Goal: Information Seeking & Learning: Learn about a topic

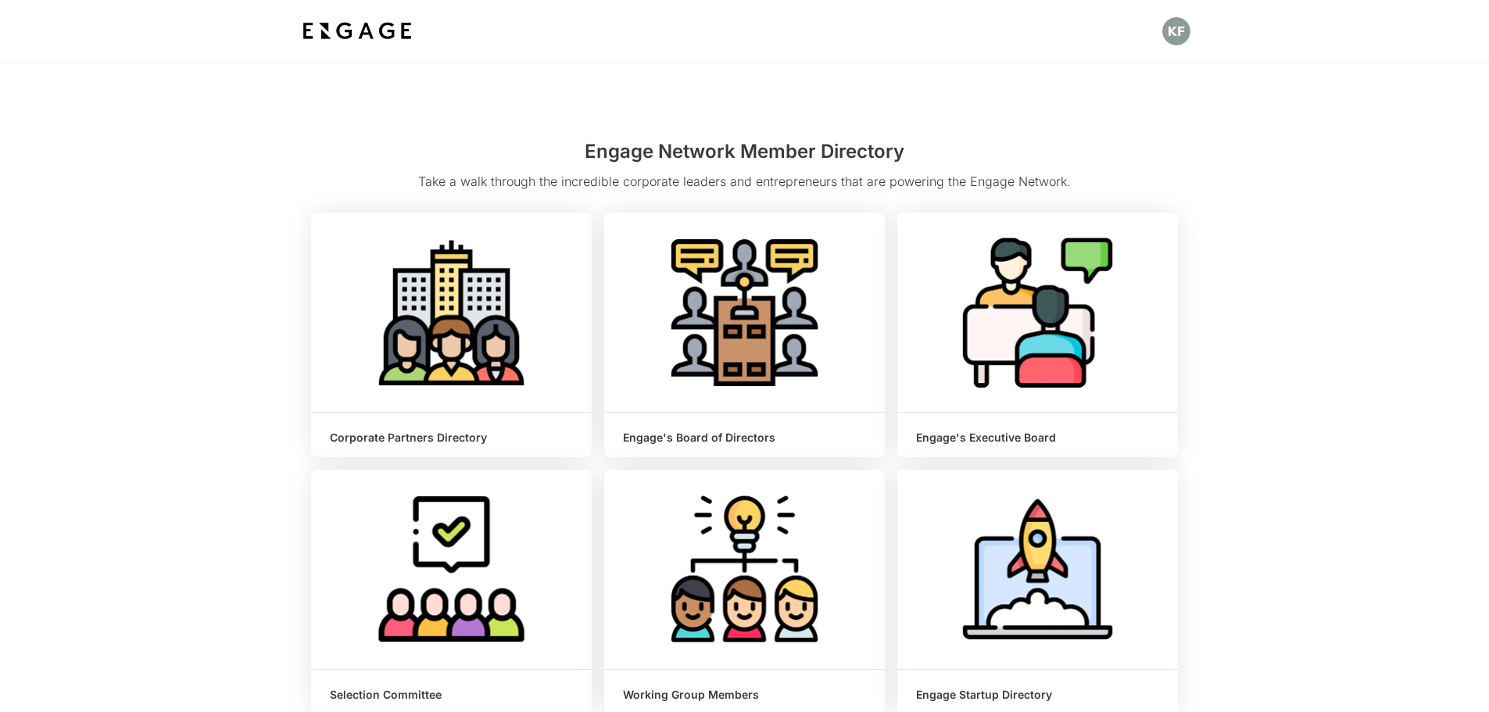
scroll to position [78, 0]
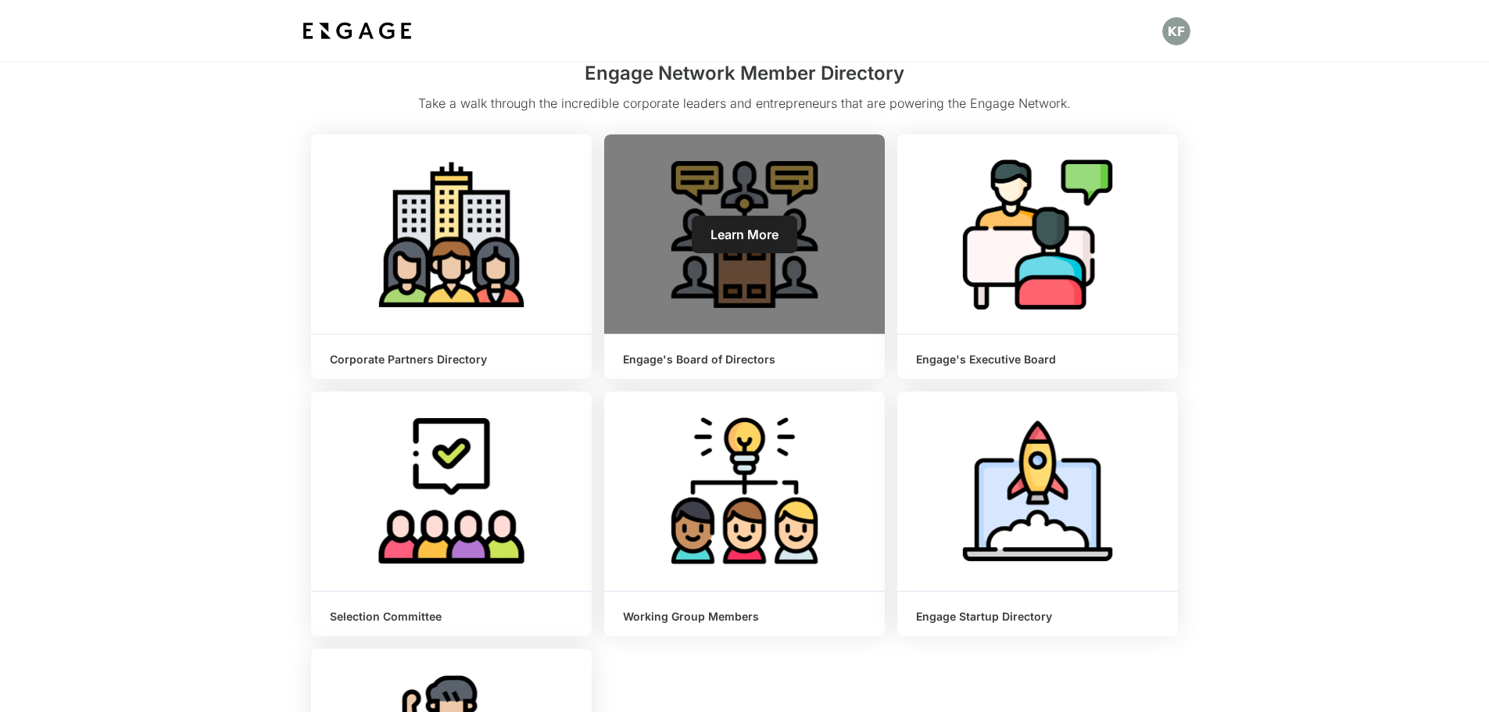
click at [629, 362] on h6 "Engage's Board of Directors" at bounding box center [744, 359] width 243 height 13
click at [733, 231] on span "Learn More" at bounding box center [745, 235] width 68 height 16
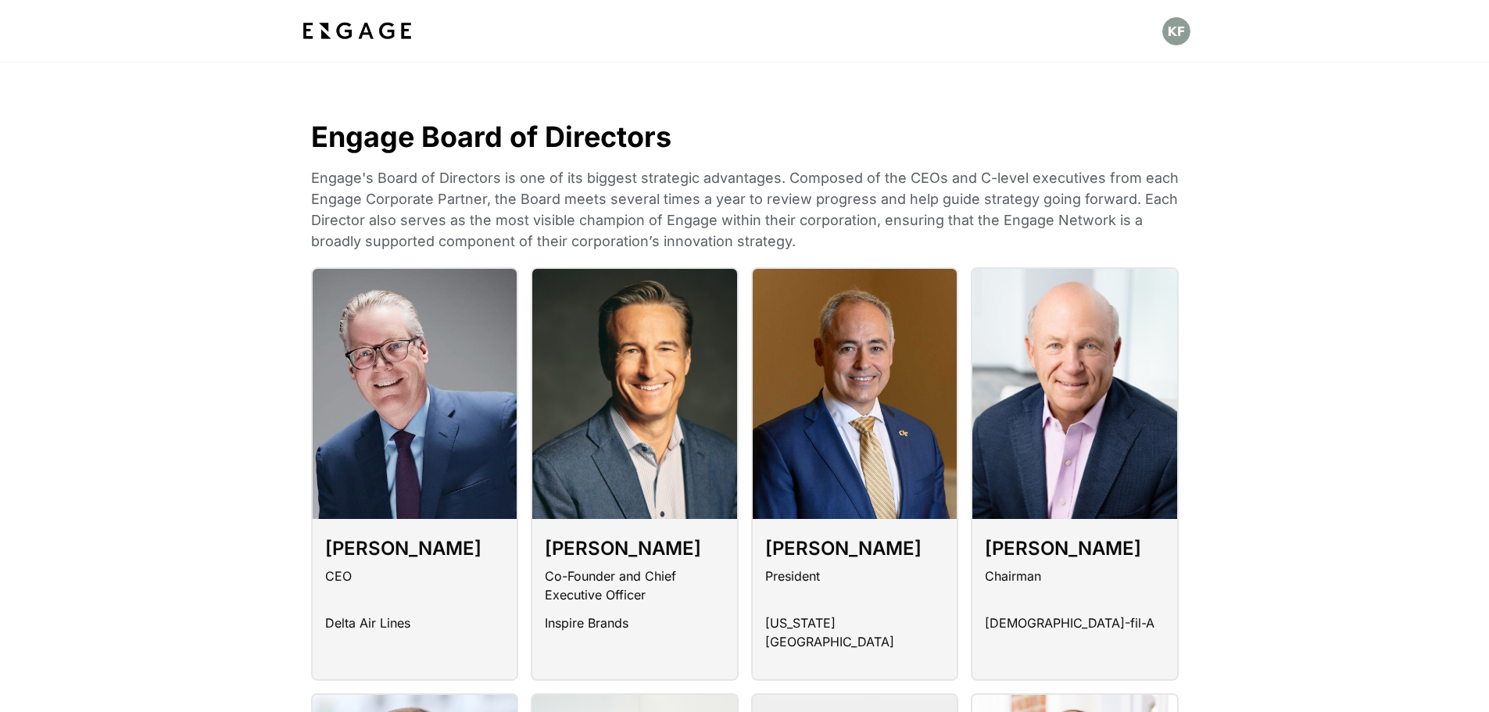
click at [369, 30] on img at bounding box center [357, 31] width 116 height 28
